Goal: Transaction & Acquisition: Purchase product/service

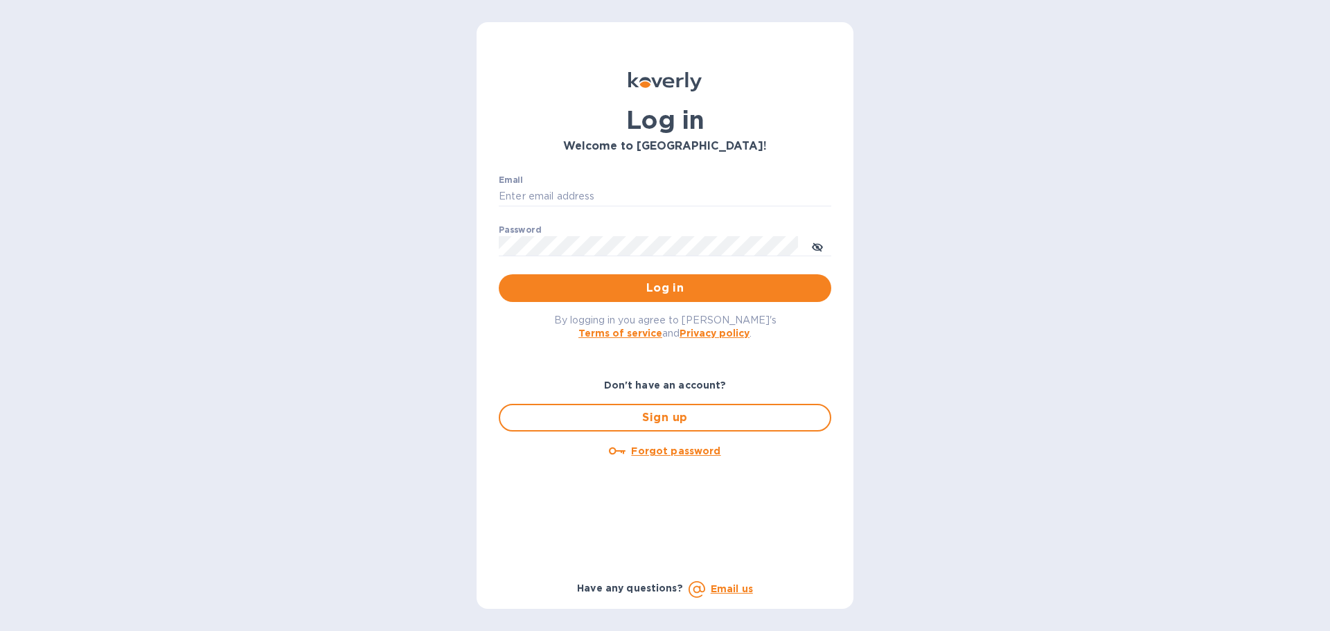
type input "[PERSON_NAME][EMAIL_ADDRESS][PERSON_NAME][DOMAIN_NAME]"
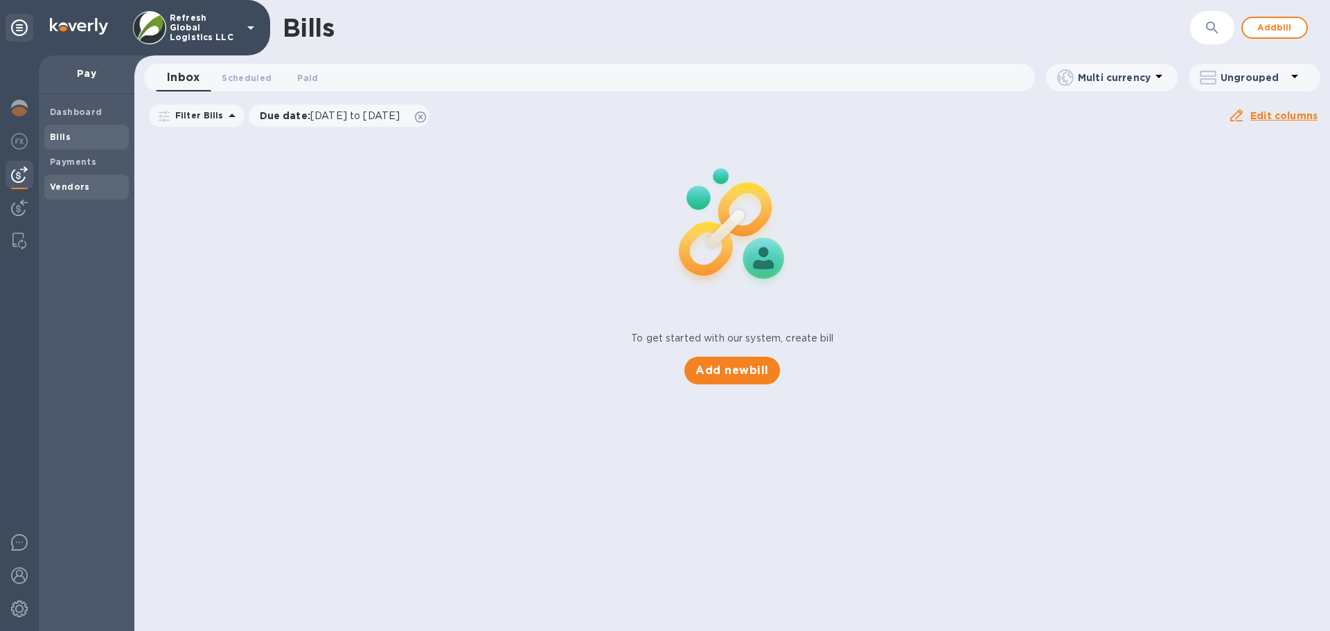
click at [64, 184] on b "Vendors" at bounding box center [70, 186] width 40 height 10
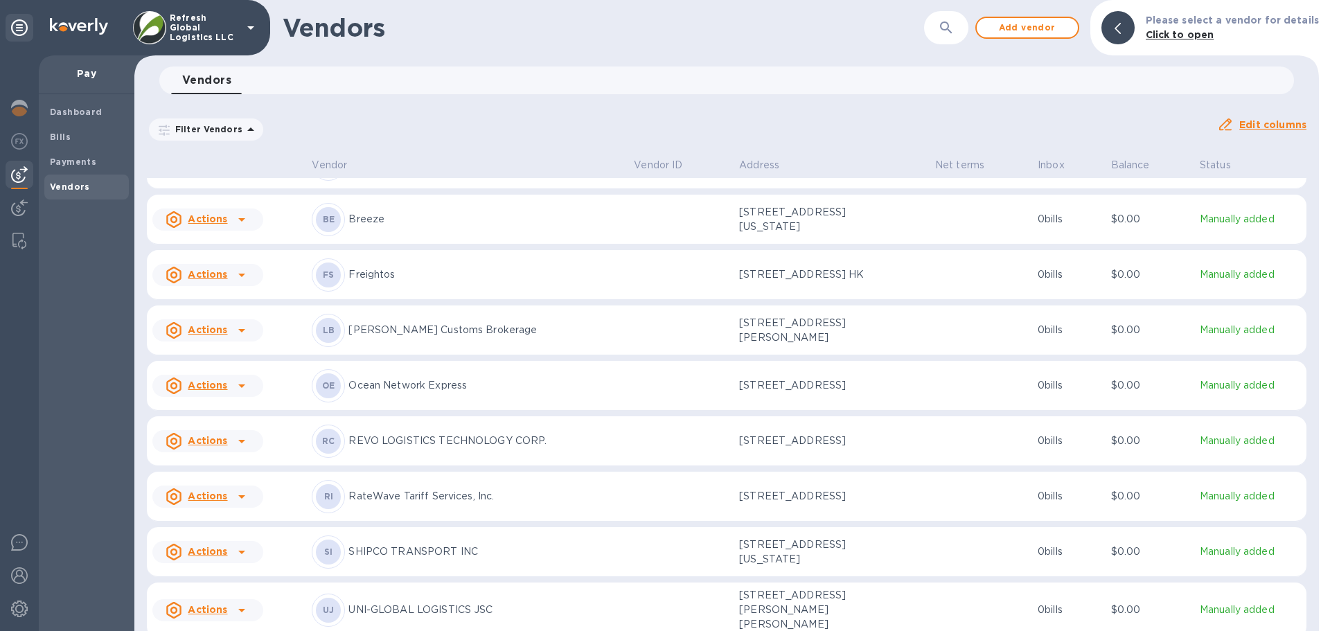
scroll to position [68, 0]
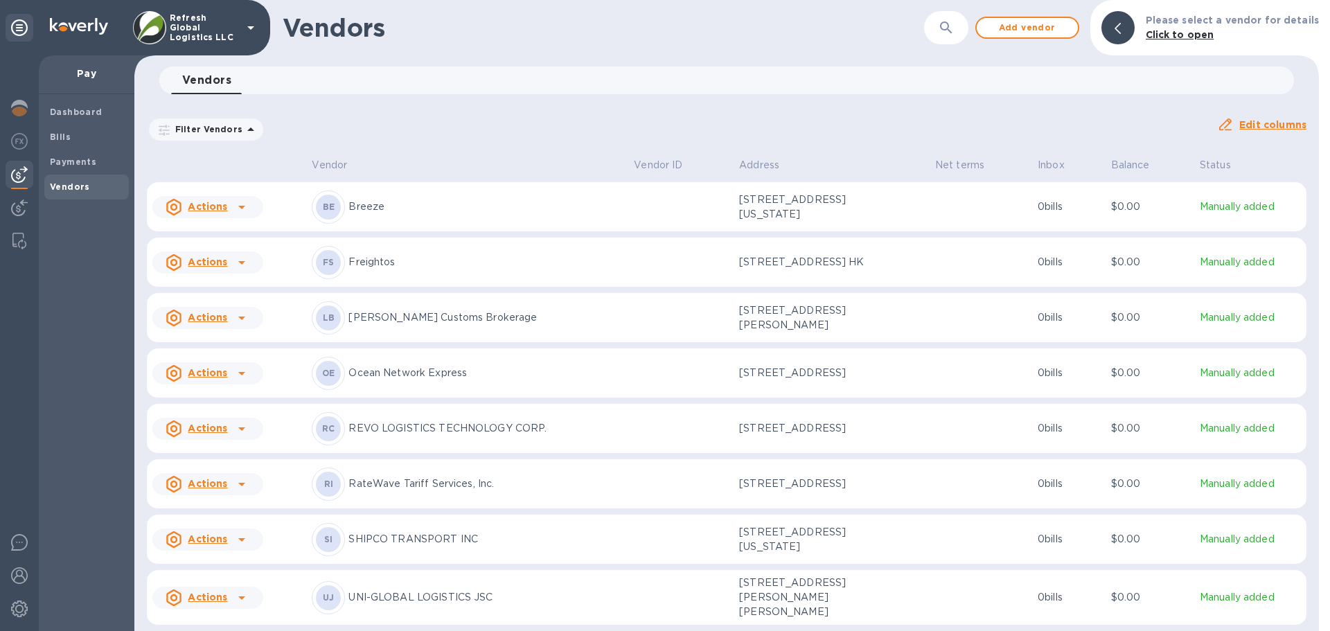
click at [211, 483] on u "Actions" at bounding box center [207, 483] width 39 height 11
click at [217, 535] on b "Add new bill" at bounding box center [223, 540] width 64 height 11
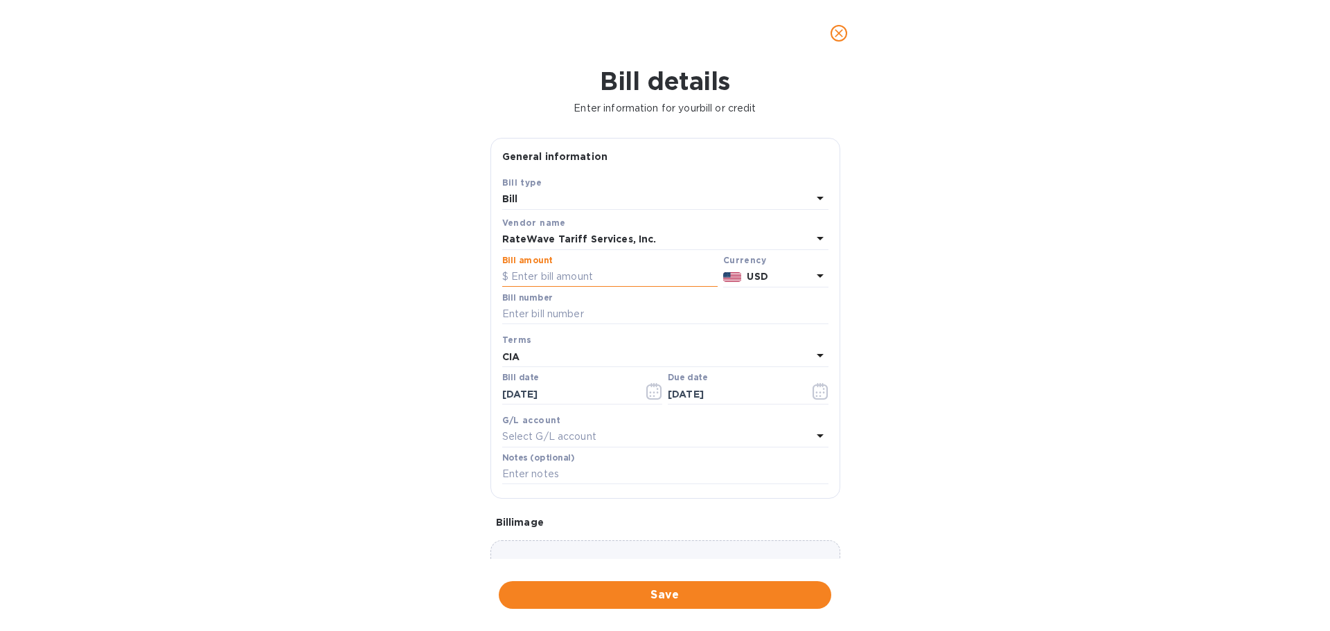
click at [524, 278] on input "text" at bounding box center [609, 277] width 215 height 21
type input "50"
click at [533, 312] on input "text" at bounding box center [665, 314] width 326 height 21
paste input "1025-034868"
type input "1025-034868"
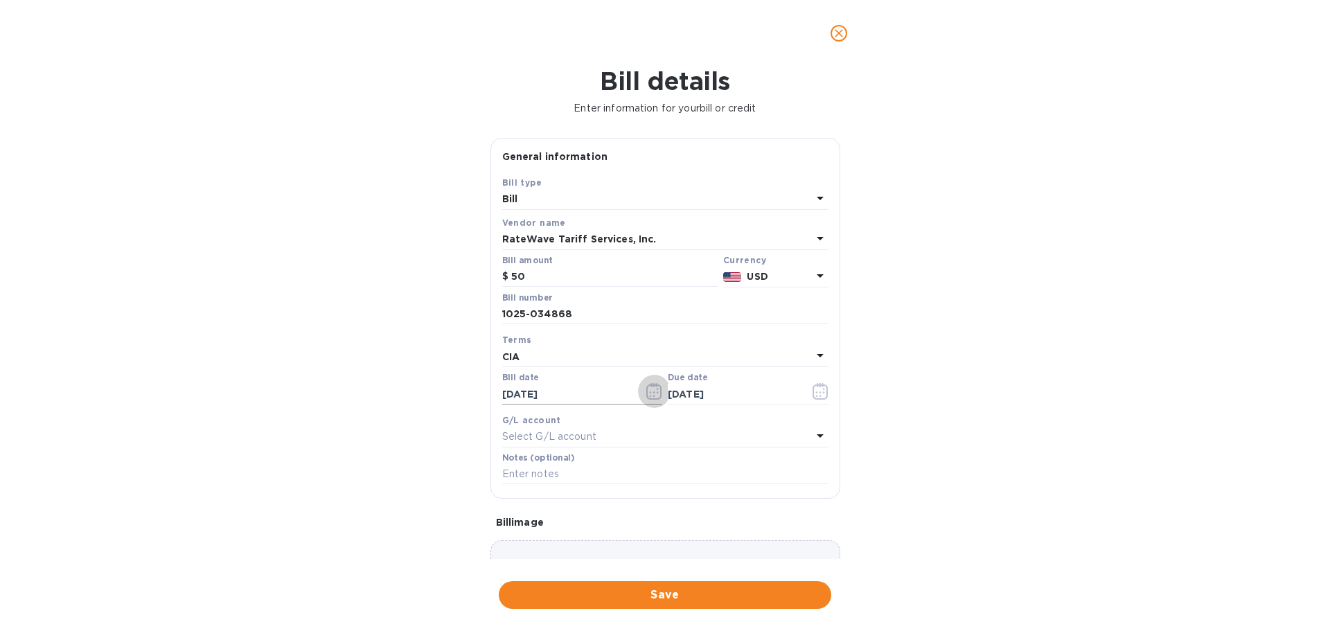
click at [654, 393] on icon "button" at bounding box center [654, 391] width 16 height 17
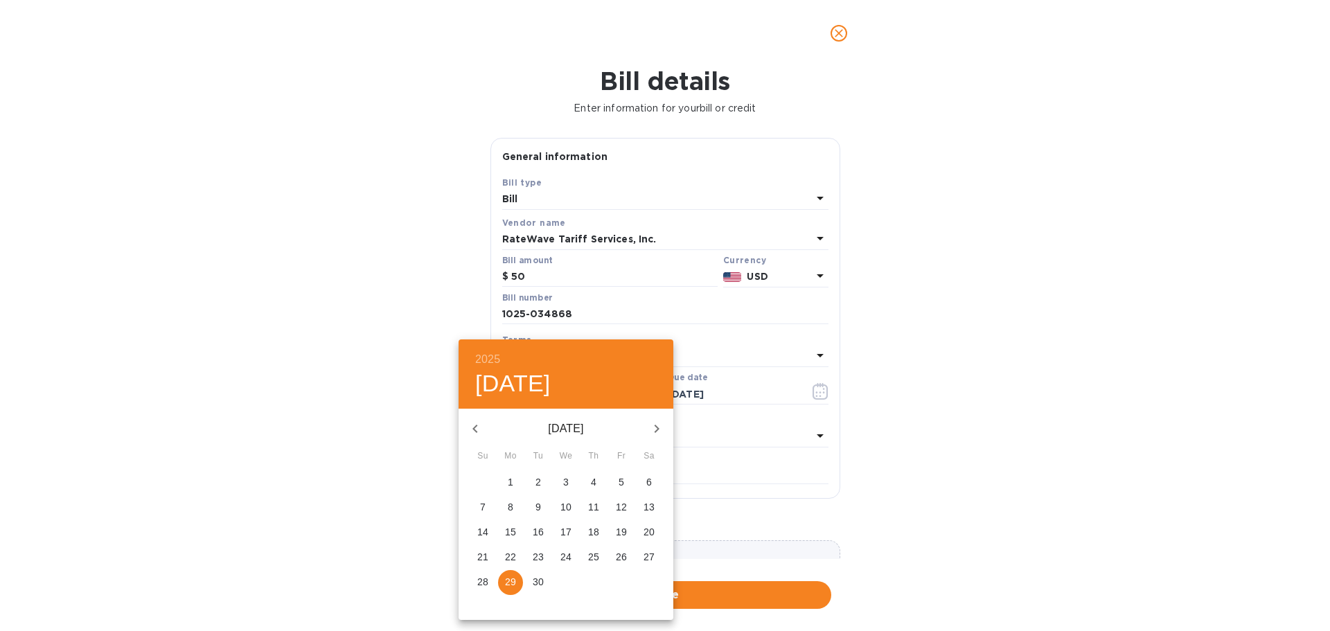
click at [651, 431] on icon "button" at bounding box center [656, 428] width 17 height 17
click at [569, 483] on span "1" at bounding box center [565, 482] width 25 height 14
type input "10/01/2025"
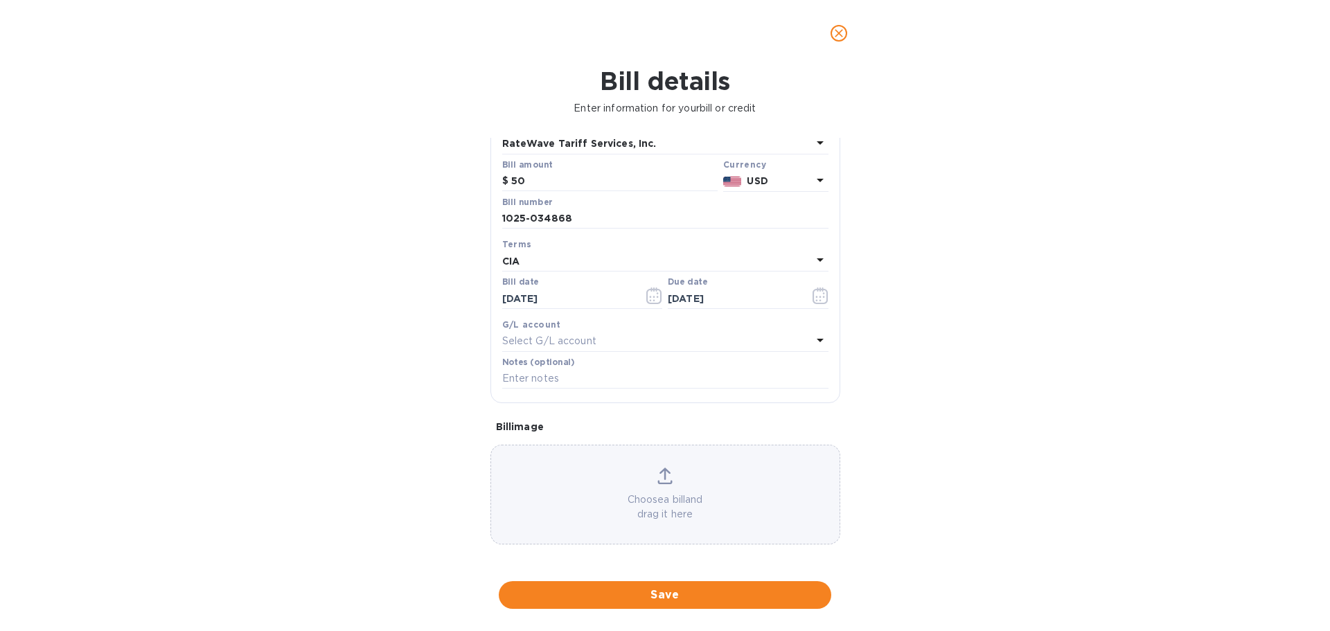
scroll to position [98, 0]
click at [668, 595] on span "Save" at bounding box center [665, 595] width 310 height 17
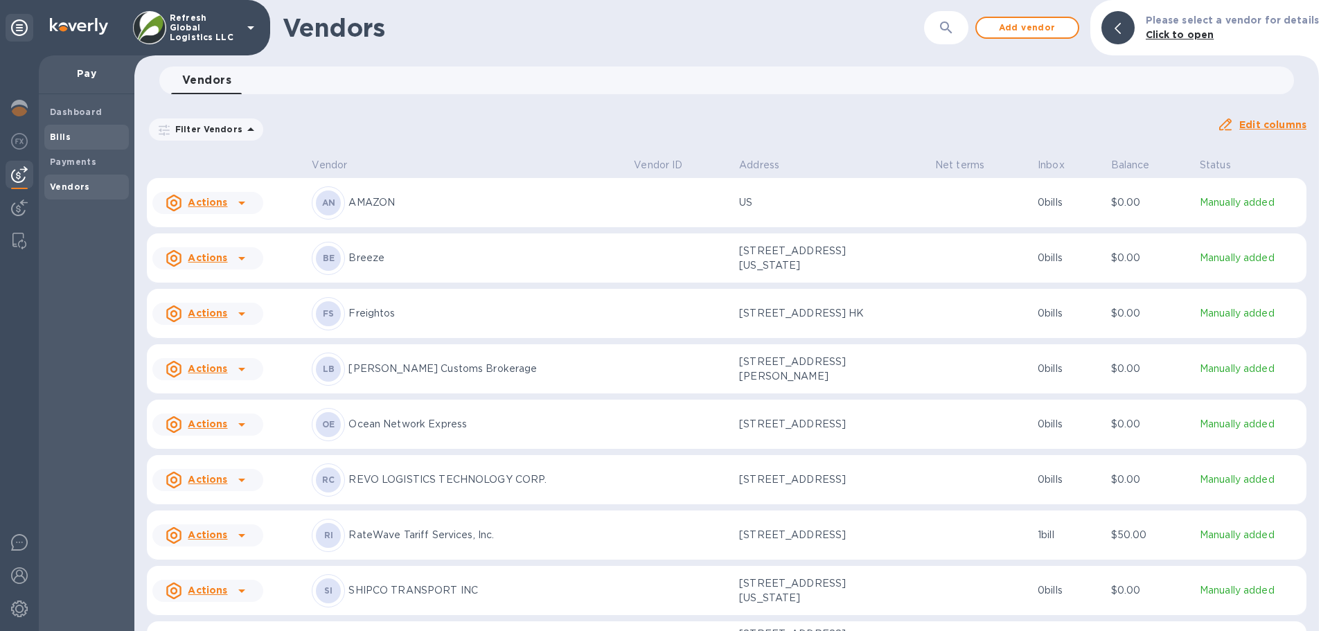
click at [56, 138] on b "Bills" at bounding box center [60, 137] width 21 height 10
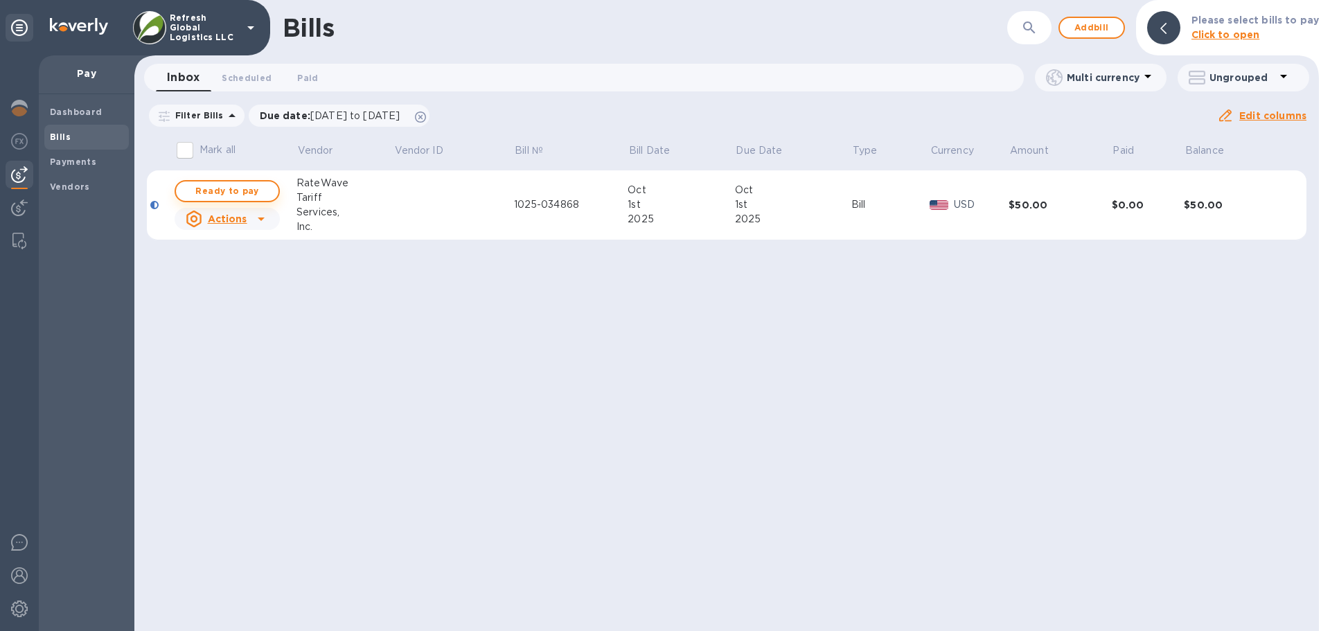
click at [235, 189] on span "Ready to pay" at bounding box center [227, 191] width 80 height 17
checkbox input "true"
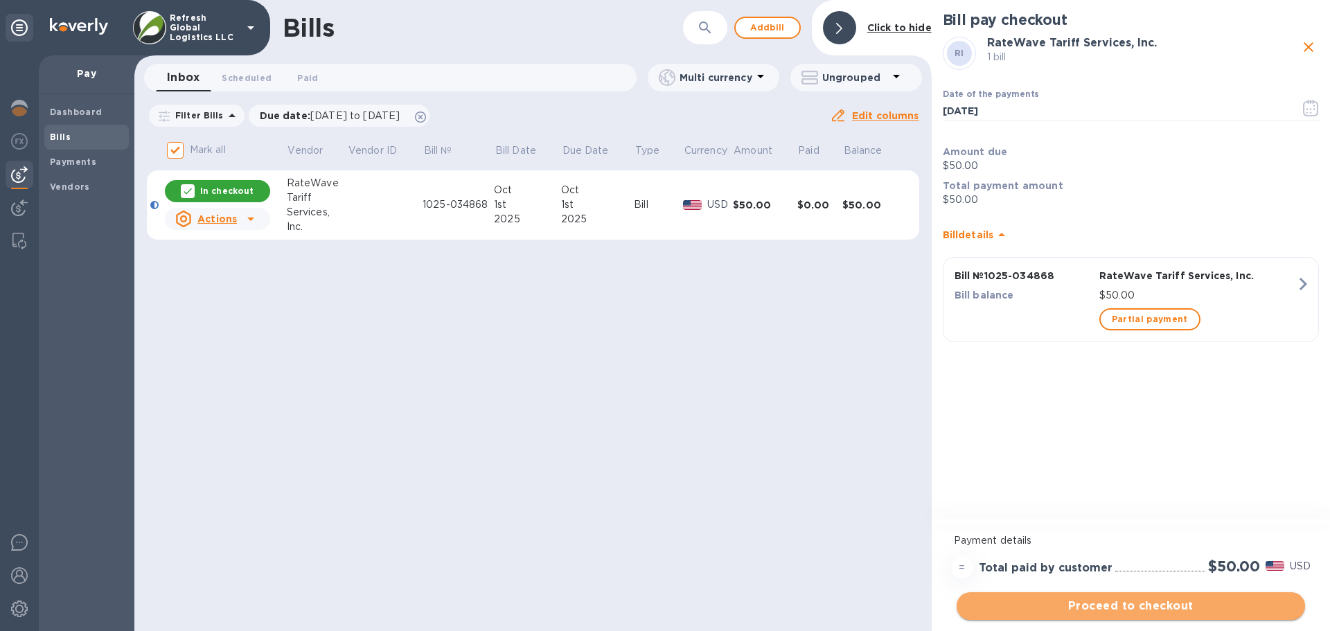
click at [1129, 612] on span "Proceed to checkout" at bounding box center [1130, 606] width 326 height 17
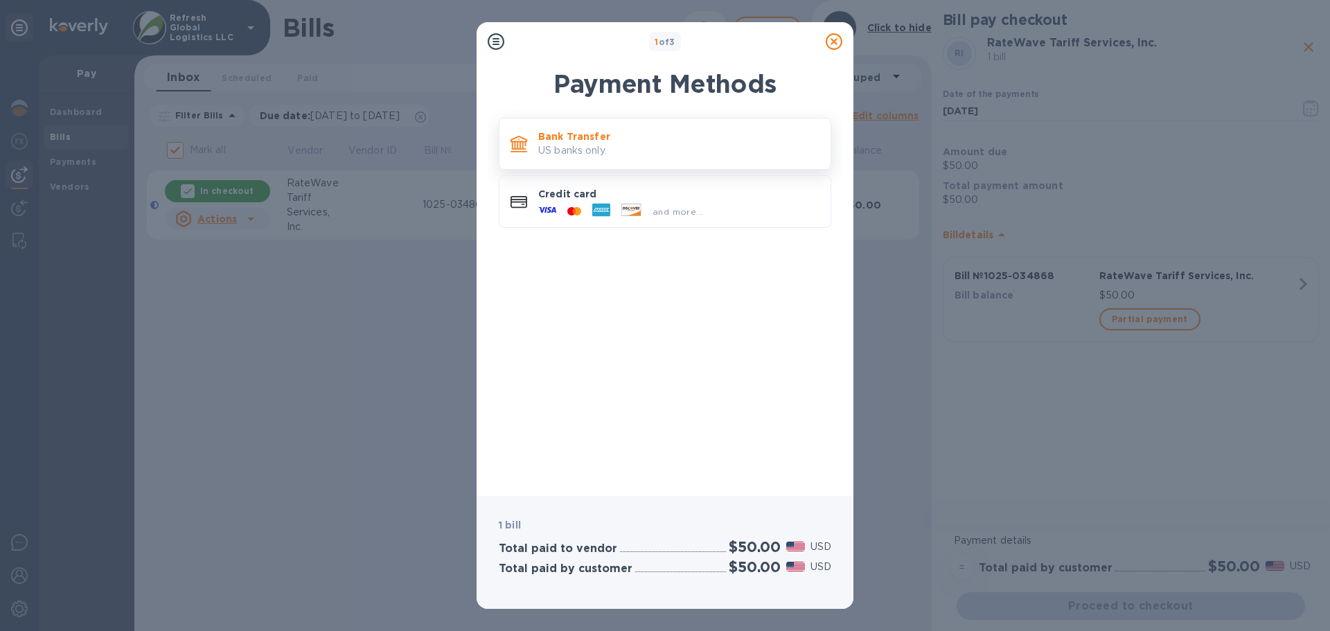
click at [566, 135] on p "Bank Transfer" at bounding box center [678, 137] width 281 height 14
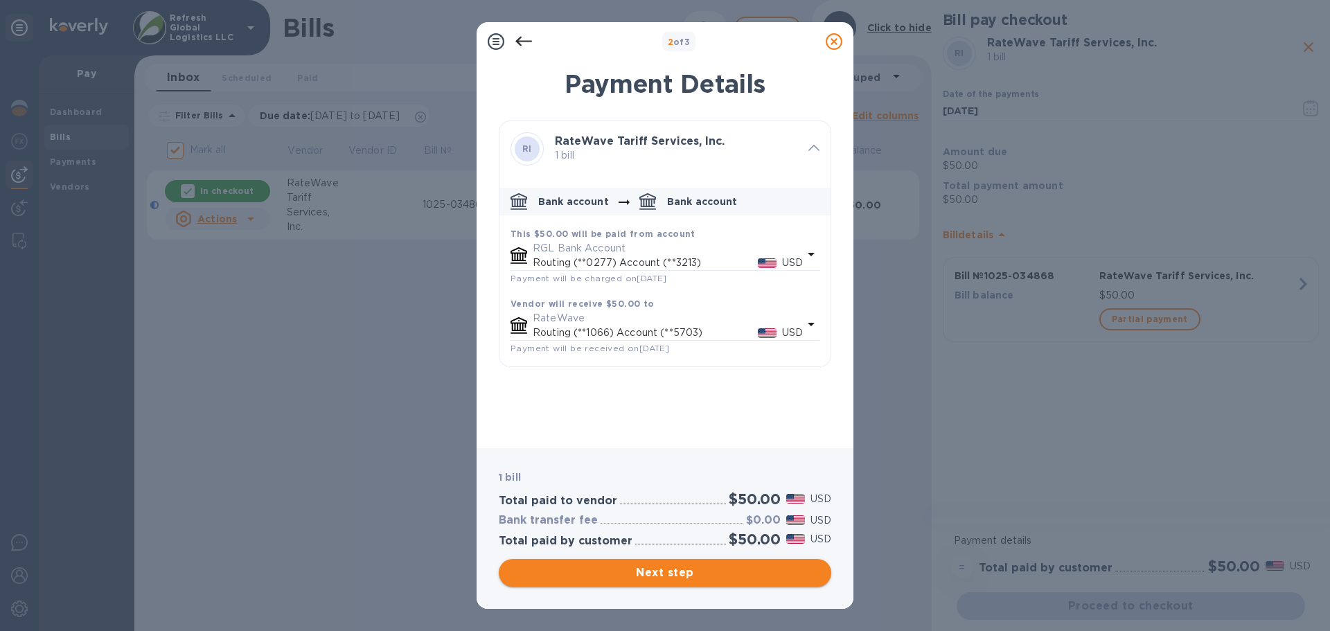
click at [666, 571] on span "Next step" at bounding box center [665, 572] width 310 height 17
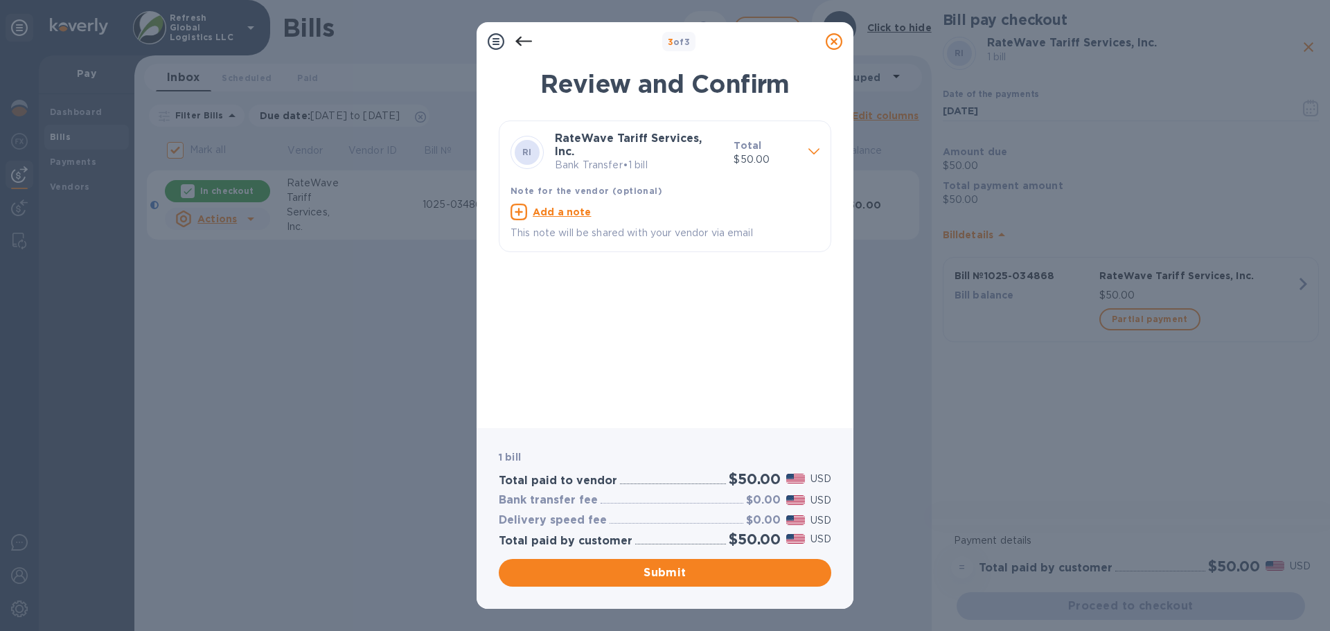
click at [553, 206] on u "Add a note" at bounding box center [562, 211] width 59 height 11
click at [555, 208] on textarea at bounding box center [653, 214] width 287 height 12
paste textarea "Invoice 1025-034868"
type textarea "Invoice 1025-034868"
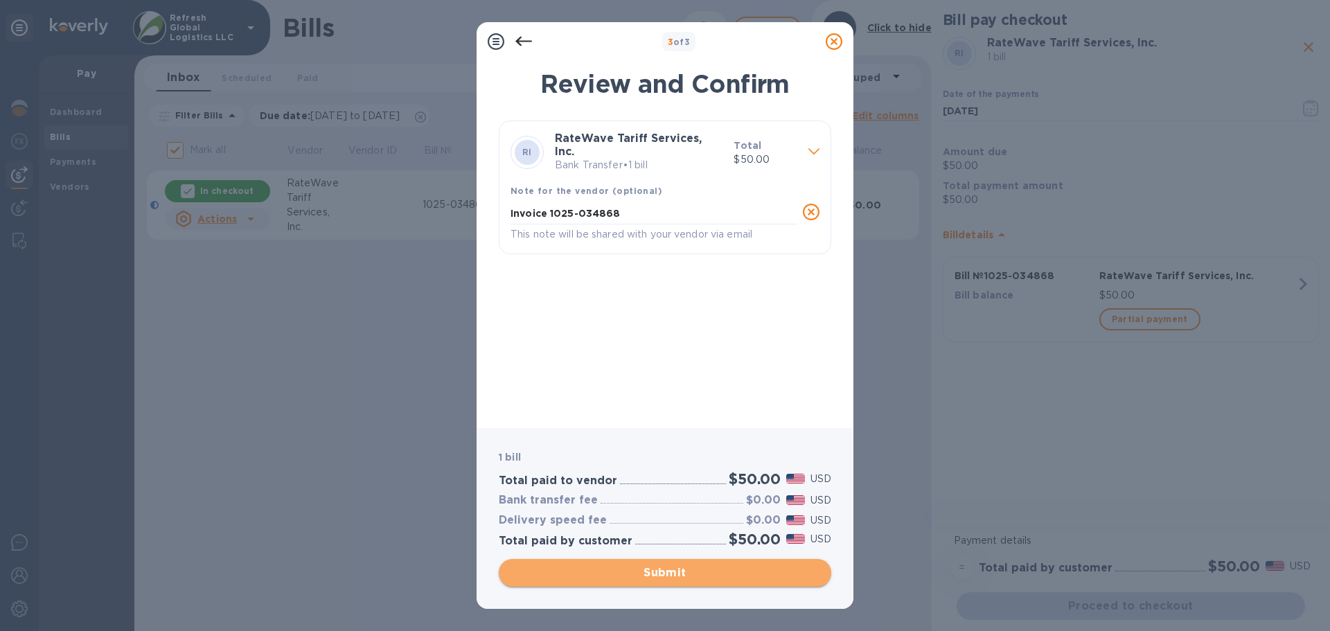
click at [685, 575] on span "Submit" at bounding box center [665, 572] width 310 height 17
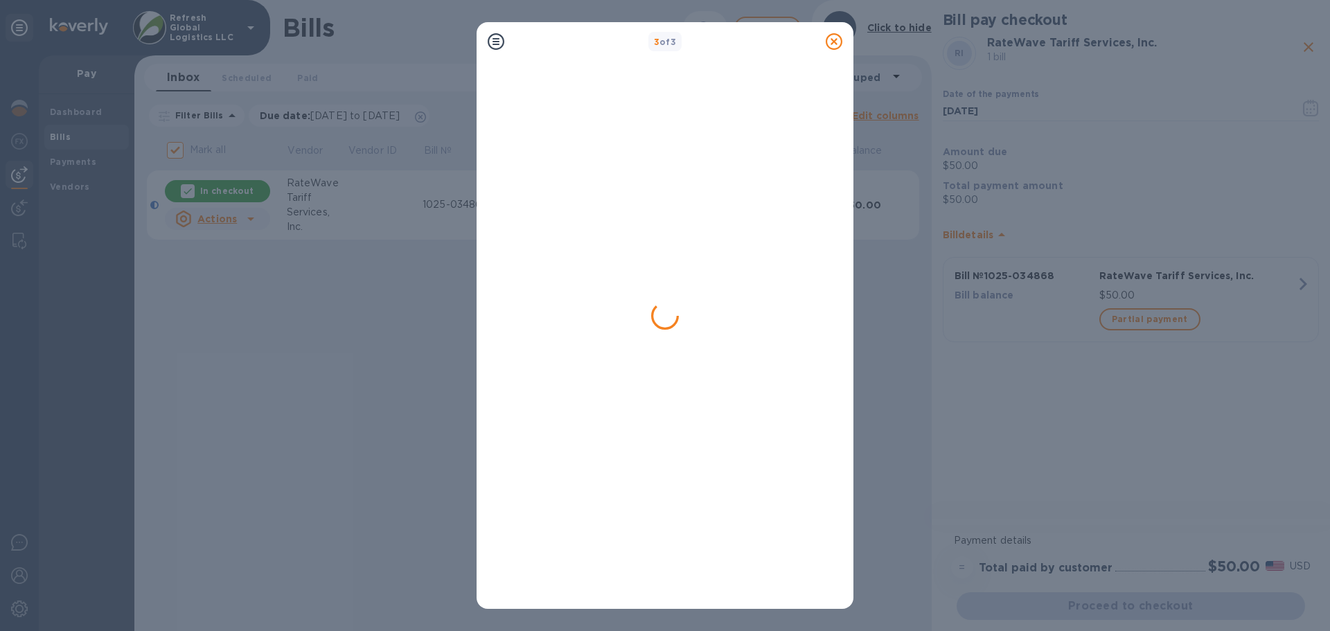
checkbox input "false"
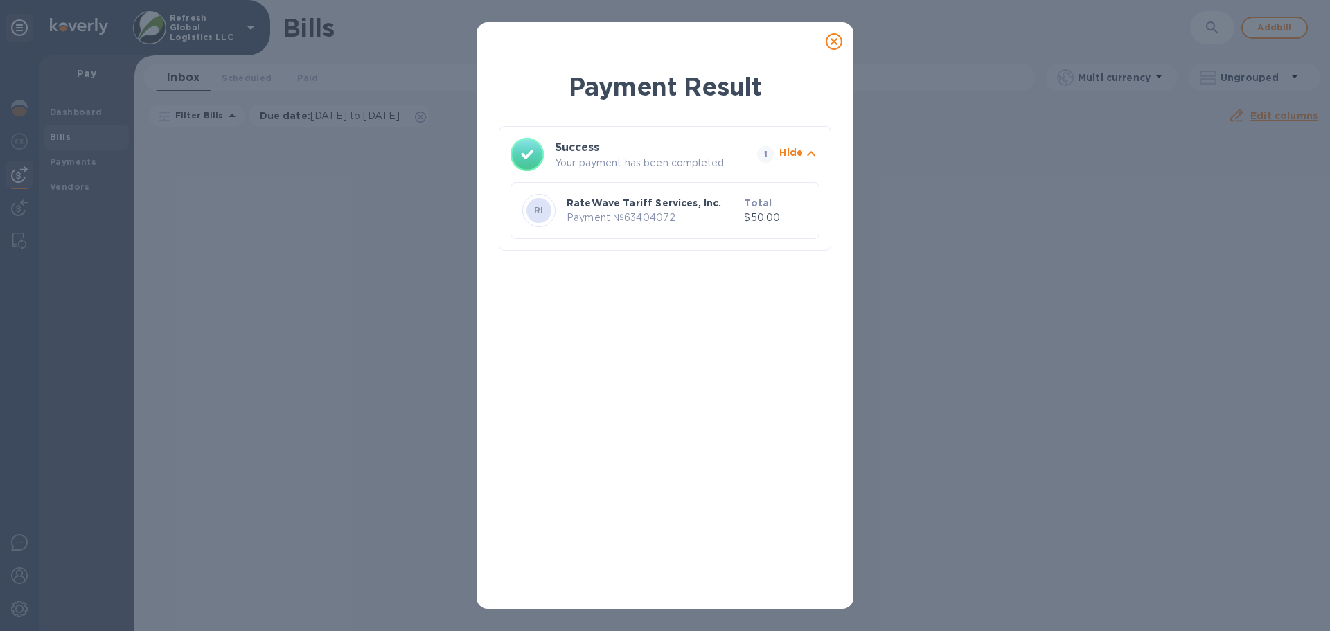
click at [835, 44] on icon at bounding box center [834, 41] width 17 height 17
